Goal: Task Accomplishment & Management: Manage account settings

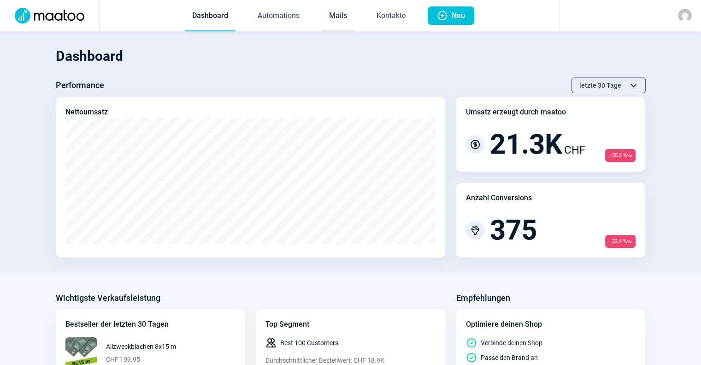
click at [337, 18] on link "Mails" at bounding box center [338, 16] width 33 height 30
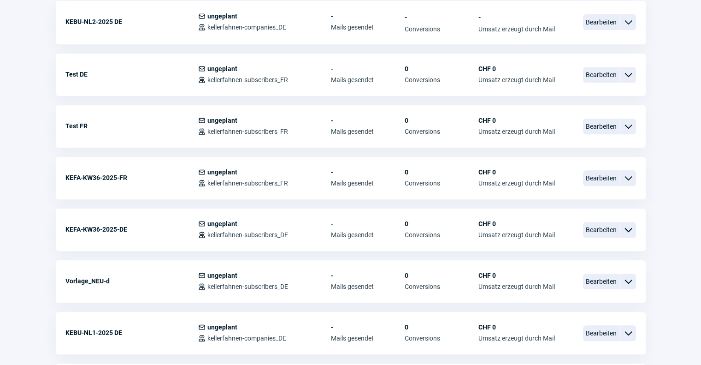
scroll to position [403, 0]
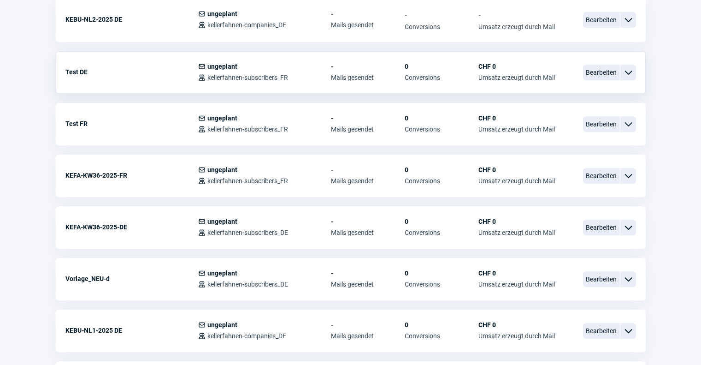
click at [630, 71] on span "ChevronDown icon" at bounding box center [628, 72] width 11 height 11
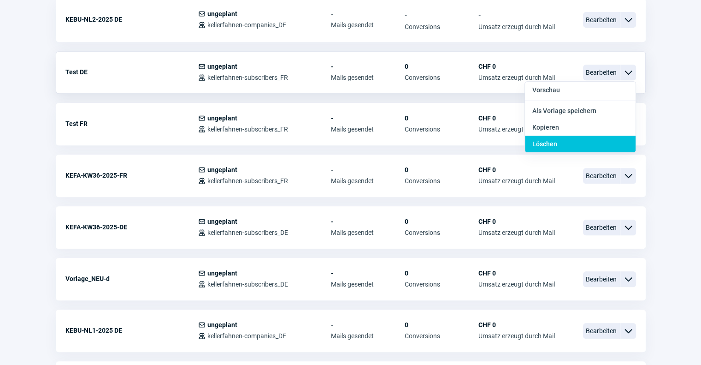
click at [605, 138] on div "Löschen" at bounding box center [580, 144] width 111 height 17
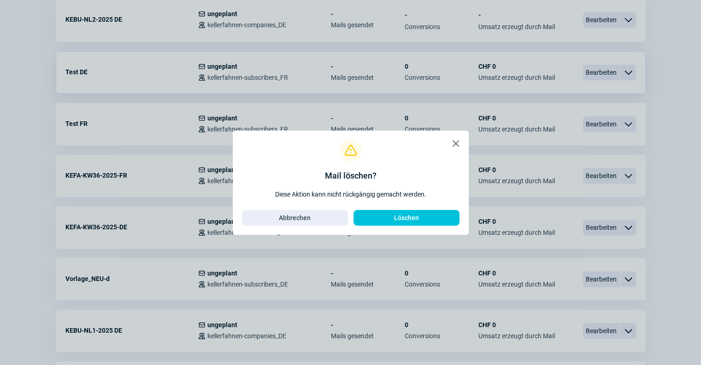
click at [458, 144] on span "X icon" at bounding box center [455, 143] width 11 height 11
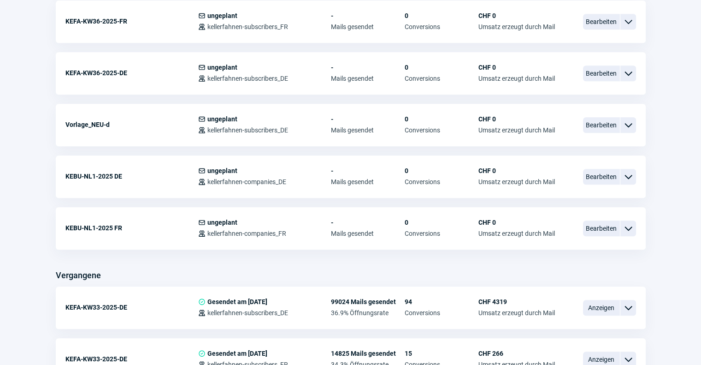
scroll to position [553, 0]
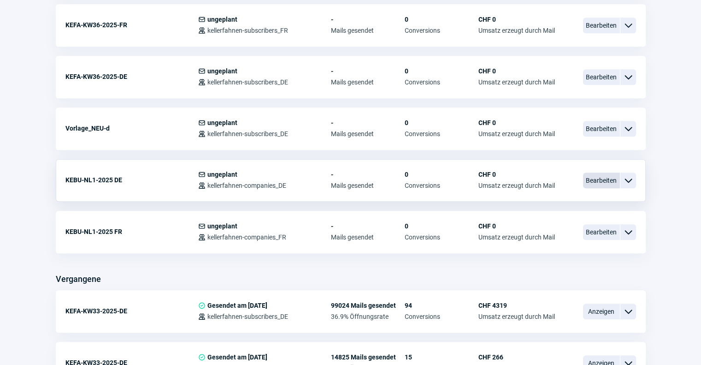
click at [605, 178] on span "Bearbeiten" at bounding box center [601, 180] width 37 height 16
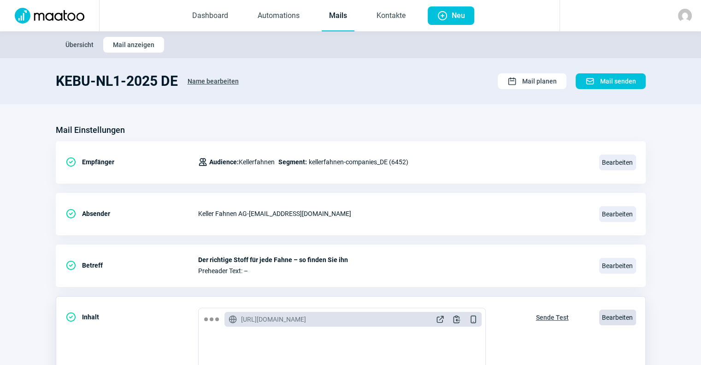
click at [608, 314] on span "Bearbeiten" at bounding box center [617, 317] width 37 height 16
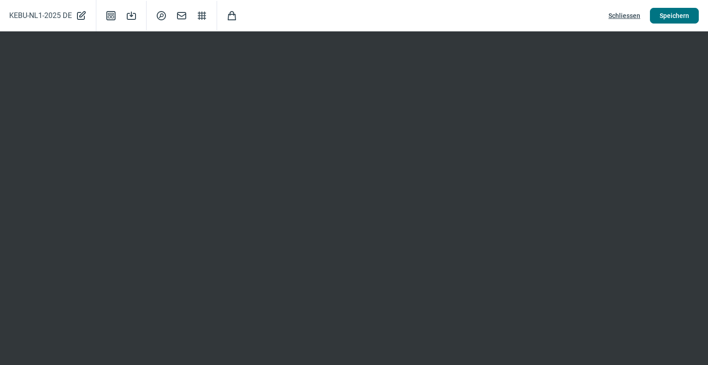
click at [673, 16] on span "Speichern" at bounding box center [674, 15] width 29 height 15
click at [626, 18] on span "Schliessen" at bounding box center [624, 15] width 32 height 15
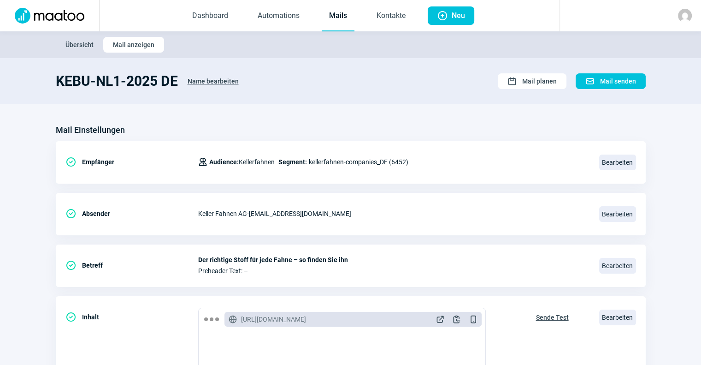
click at [335, 17] on link "Mails" at bounding box center [338, 16] width 33 height 30
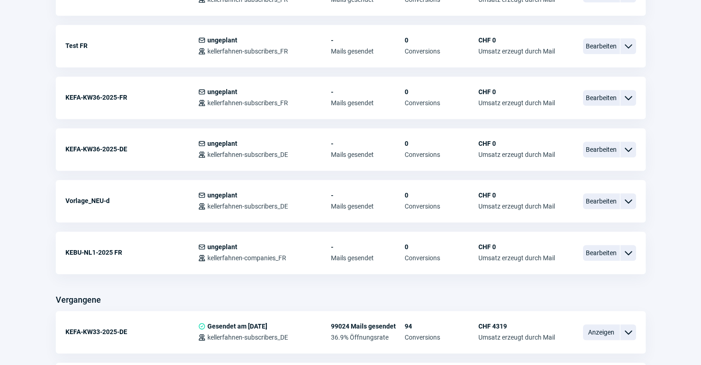
scroll to position [538, 0]
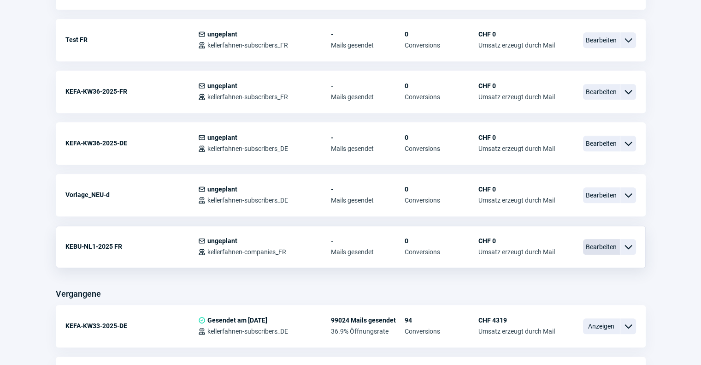
click at [591, 239] on span "Bearbeiten" at bounding box center [601, 247] width 37 height 16
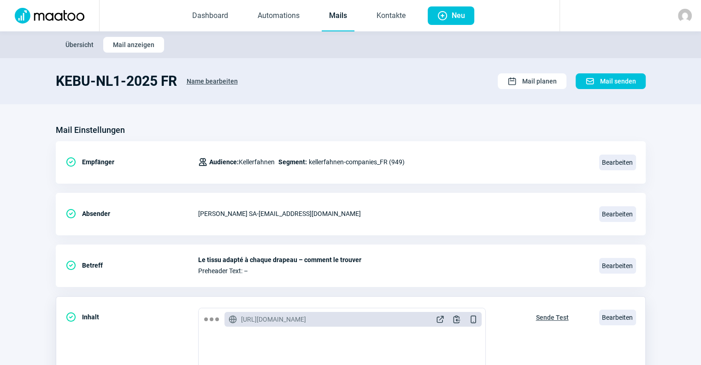
click at [610, 324] on div "Bearbeiten" at bounding box center [617, 316] width 37 height 19
click at [613, 322] on span "Bearbeiten" at bounding box center [617, 317] width 37 height 16
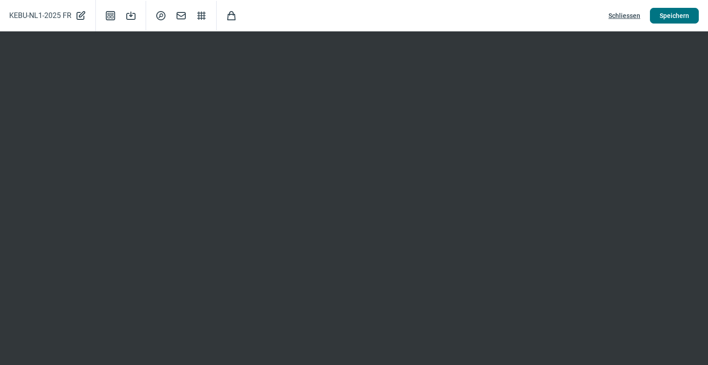
click at [682, 12] on span "Speichern" at bounding box center [674, 15] width 29 height 15
click at [623, 18] on span "Schliessen" at bounding box center [624, 15] width 32 height 15
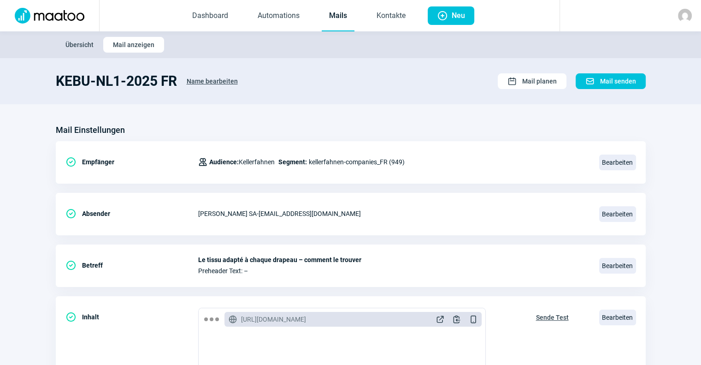
click at [345, 12] on link "Mails" at bounding box center [338, 16] width 33 height 30
